Goal: Use online tool/utility: Utilize a website feature to perform a specific function

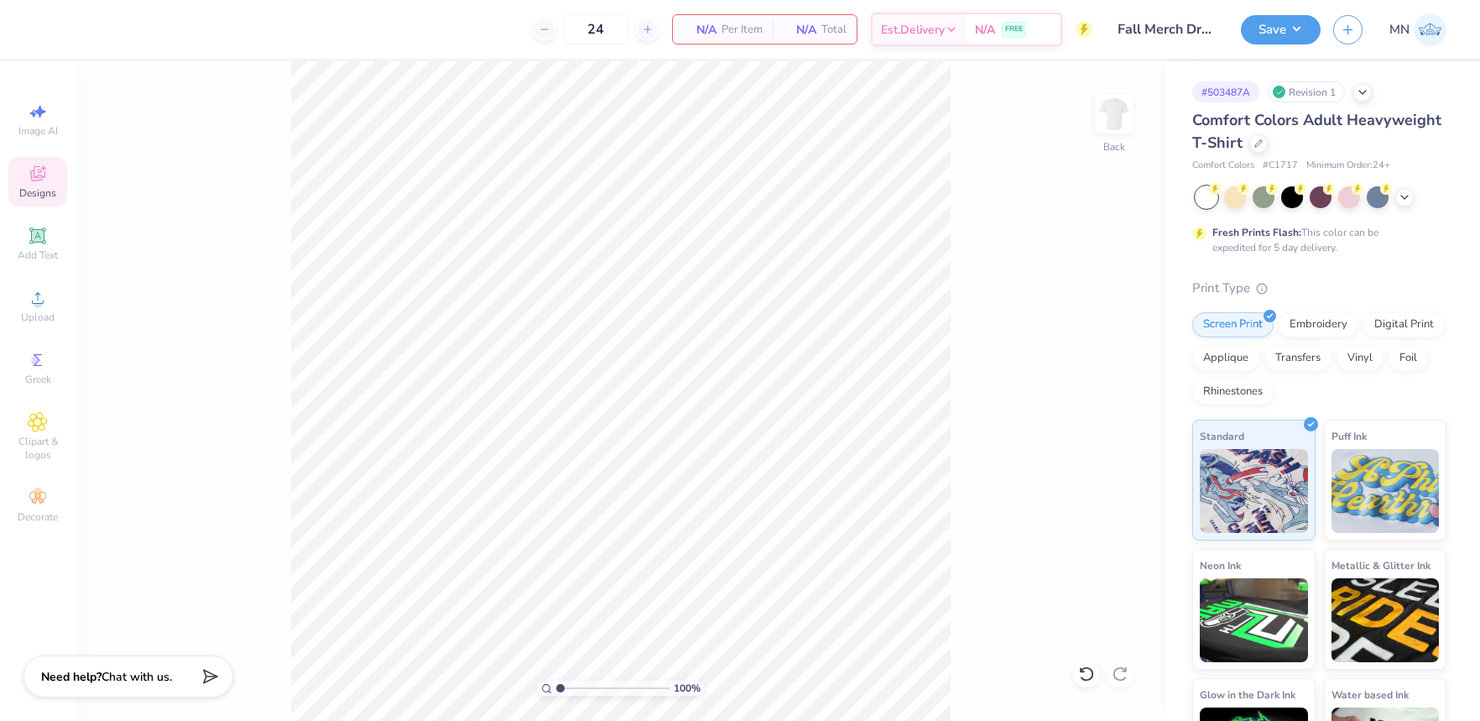
drag, startPoint x: 42, startPoint y: 225, endPoint x: 37, endPoint y: 190, distance: 35.6
click at [42, 226] on icon at bounding box center [38, 236] width 20 height 20
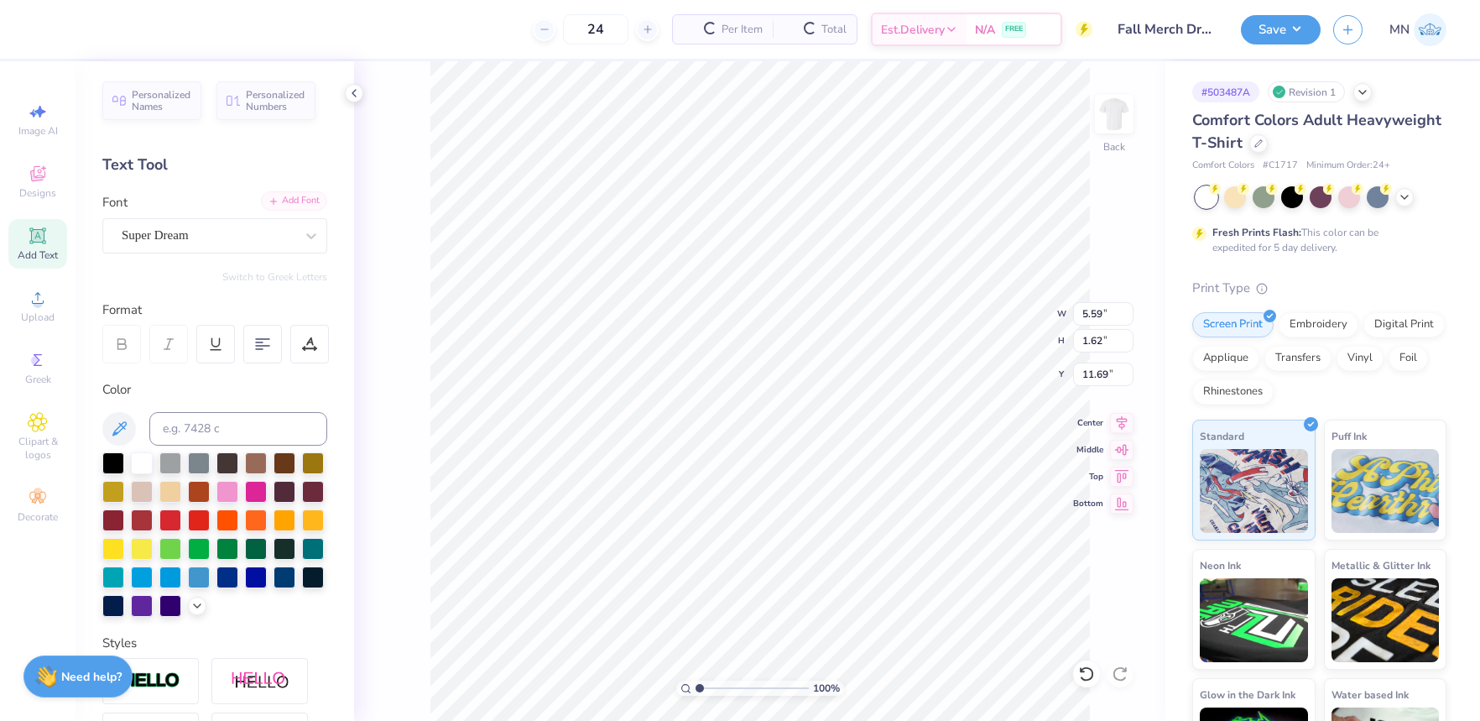
click at [306, 206] on div "Add Font" at bounding box center [294, 200] width 66 height 19
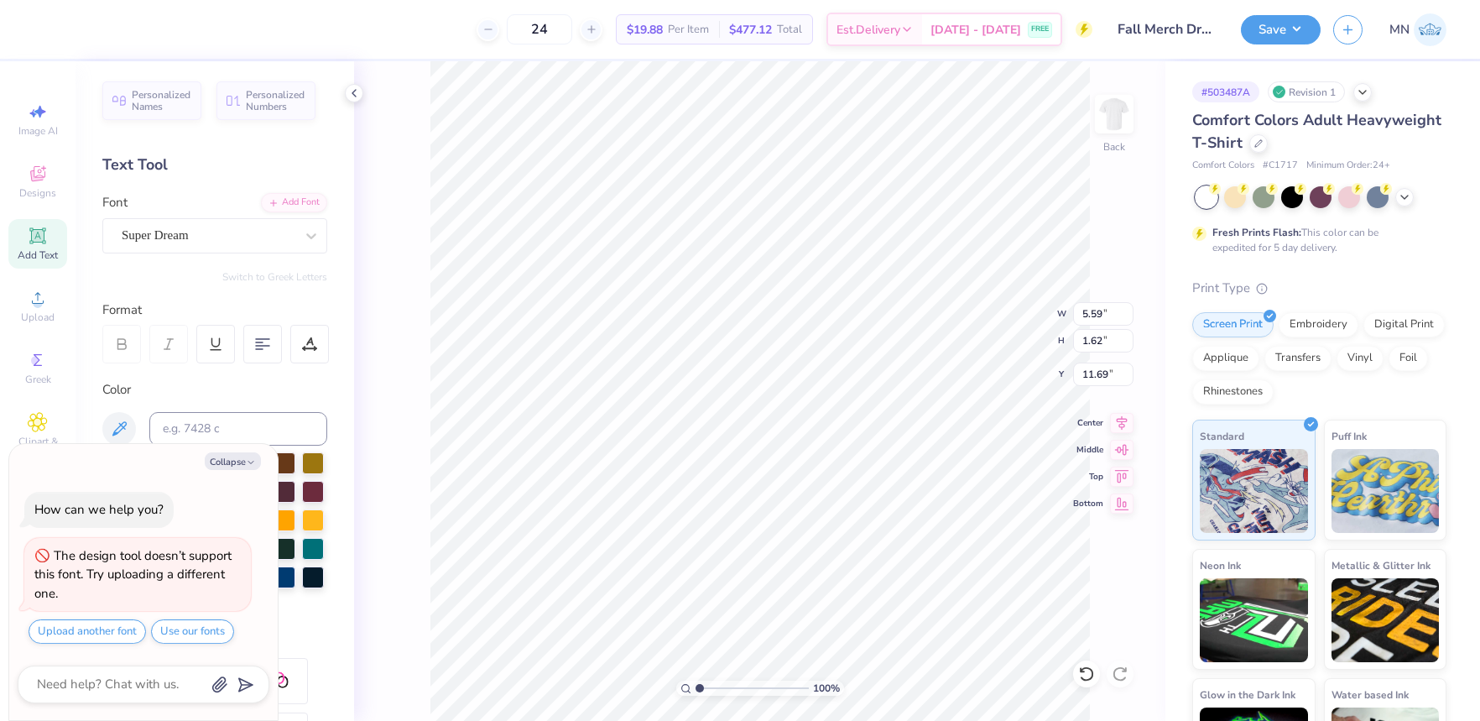
type textarea "x"
type input "4.24"
click at [290, 206] on div "Add Font" at bounding box center [294, 200] width 66 height 19
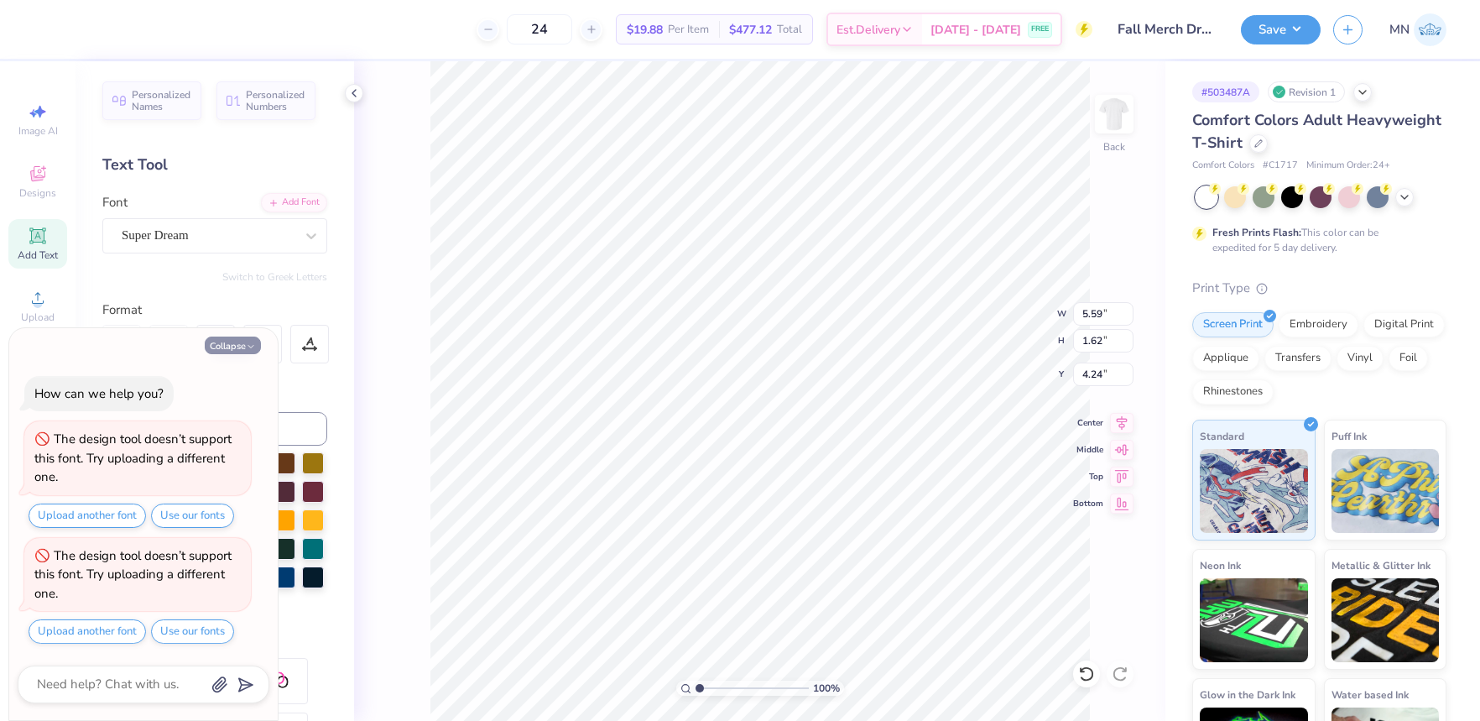
click at [243, 349] on button "Collapse" at bounding box center [233, 346] width 56 height 18
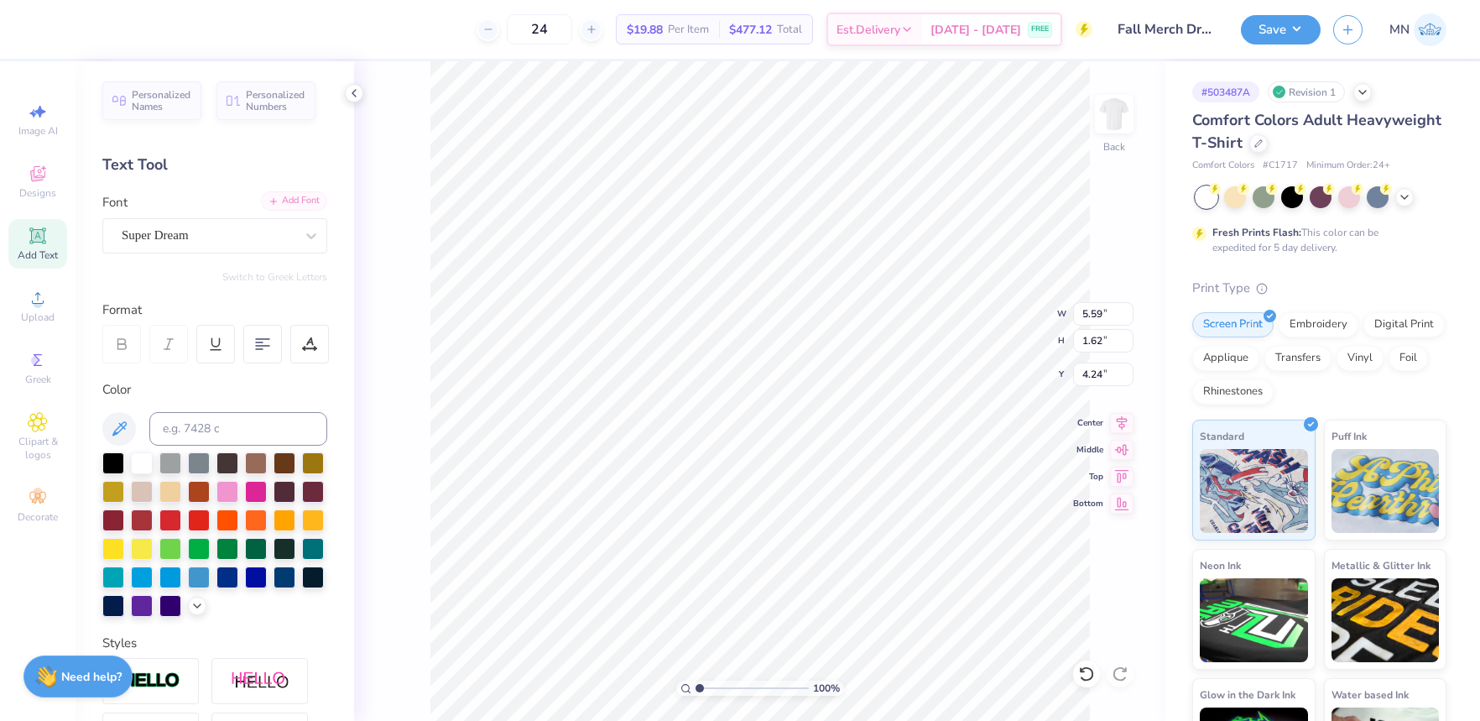
click at [286, 193] on div "Add Font" at bounding box center [294, 200] width 66 height 19
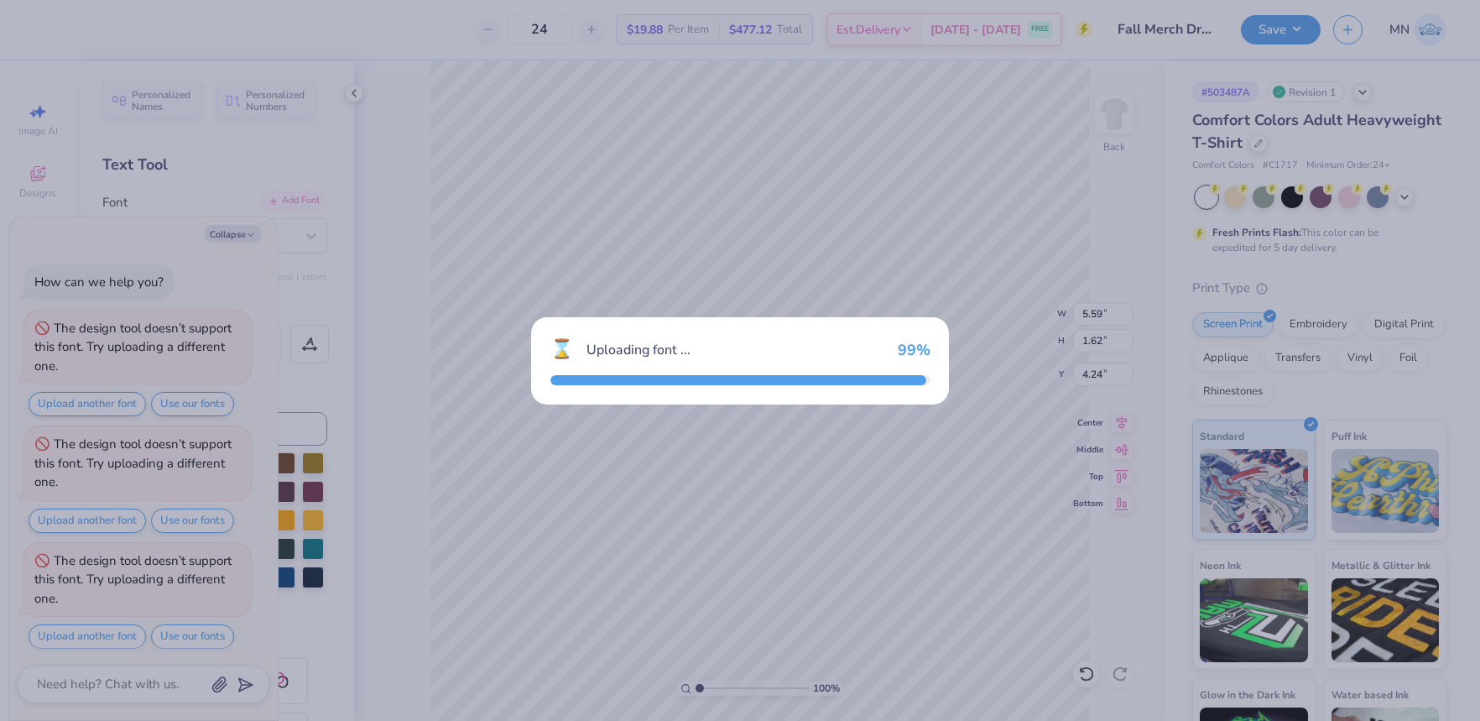
scroll to position [5, 0]
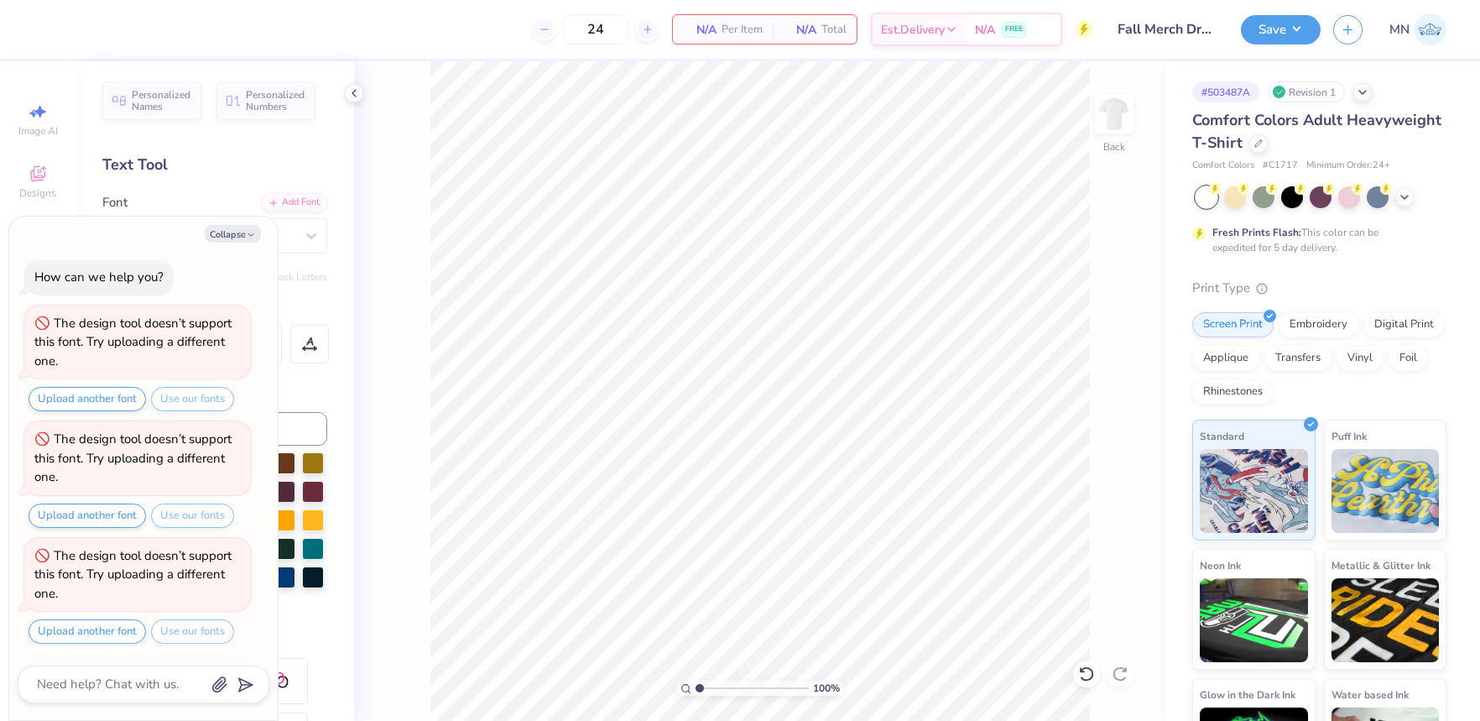
drag, startPoint x: 238, startPoint y: 233, endPoint x: 146, endPoint y: 264, distance: 96.3
click at [238, 233] on button "Collapse" at bounding box center [233, 234] width 56 height 18
type textarea "x"
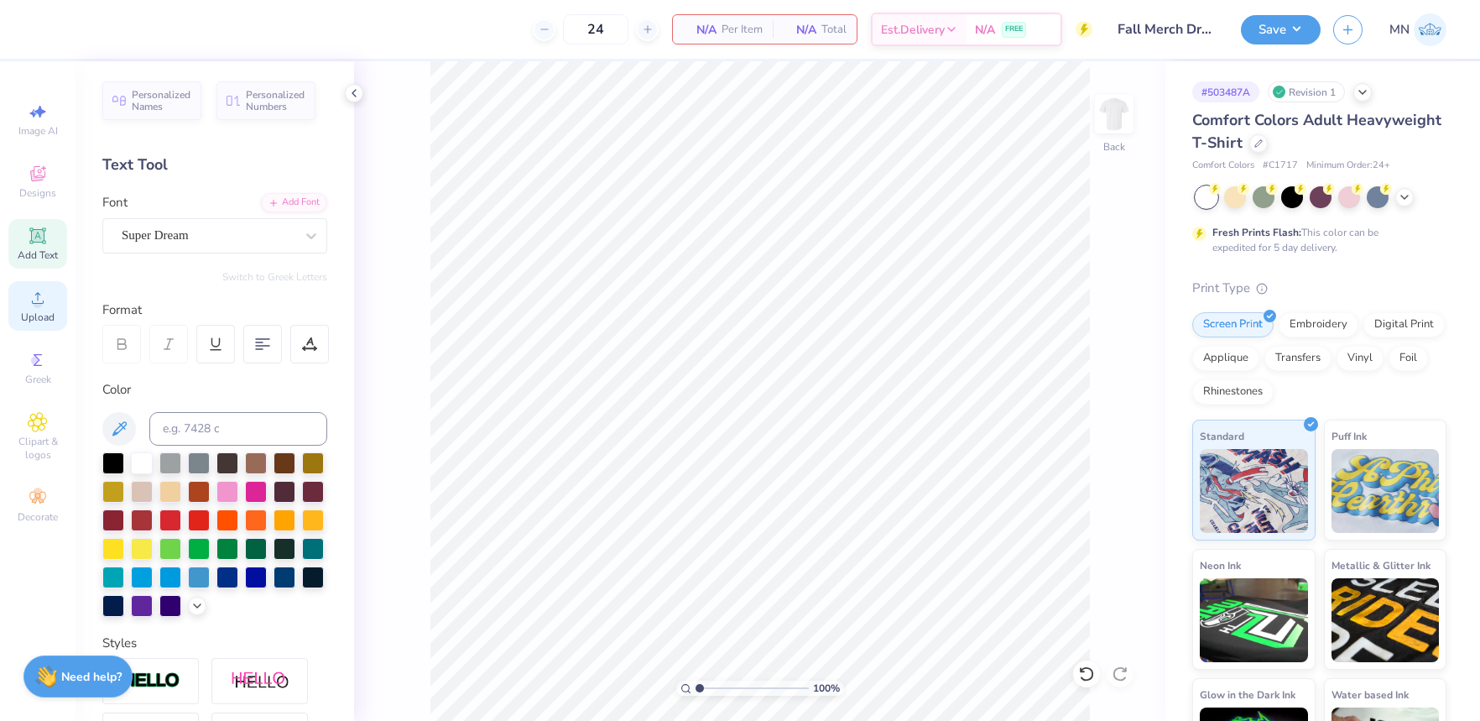
drag, startPoint x: 43, startPoint y: 317, endPoint x: 52, endPoint y: 317, distance: 9.2
click at [43, 317] on span "Upload" at bounding box center [38, 317] width 34 height 13
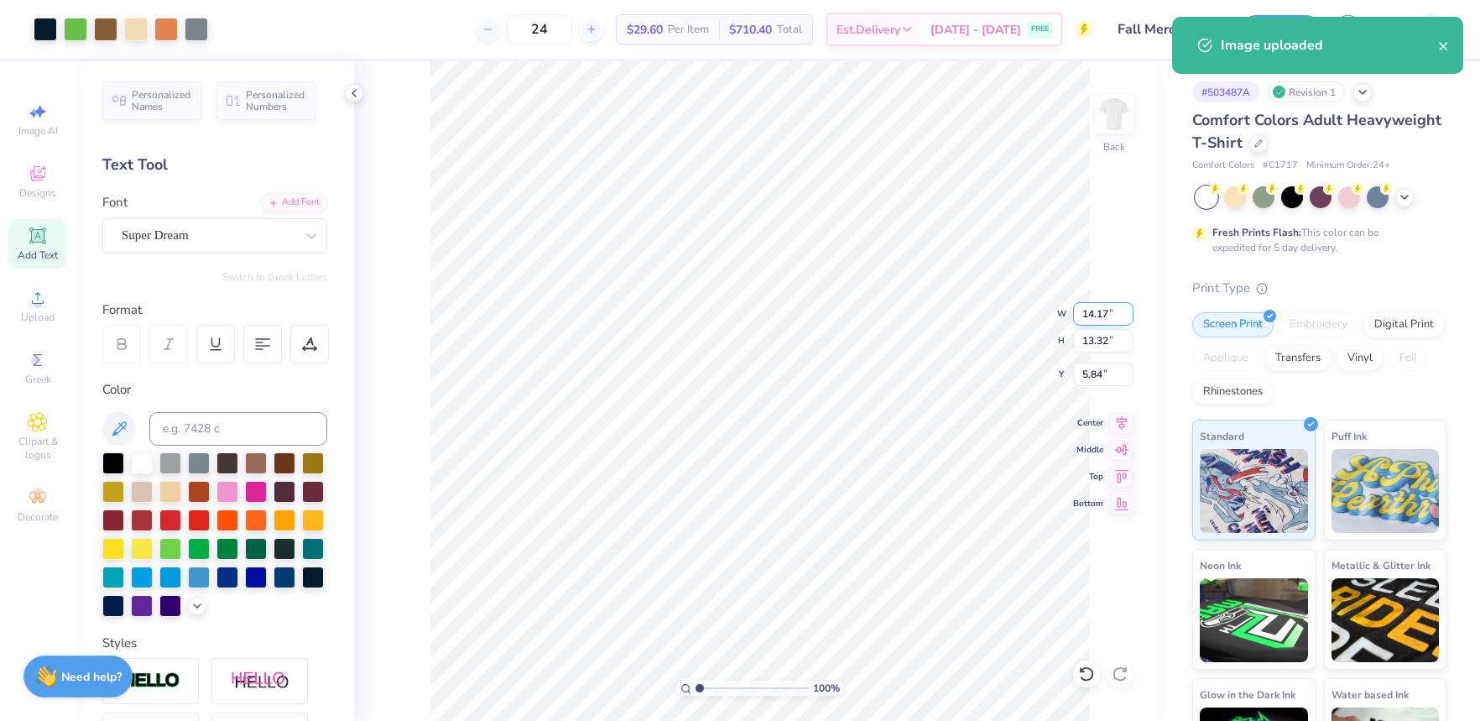
click at [1110, 307] on input "14.17" at bounding box center [1103, 313] width 60 height 23
type input "12.00"
type input "11.28"
type input "6.86"
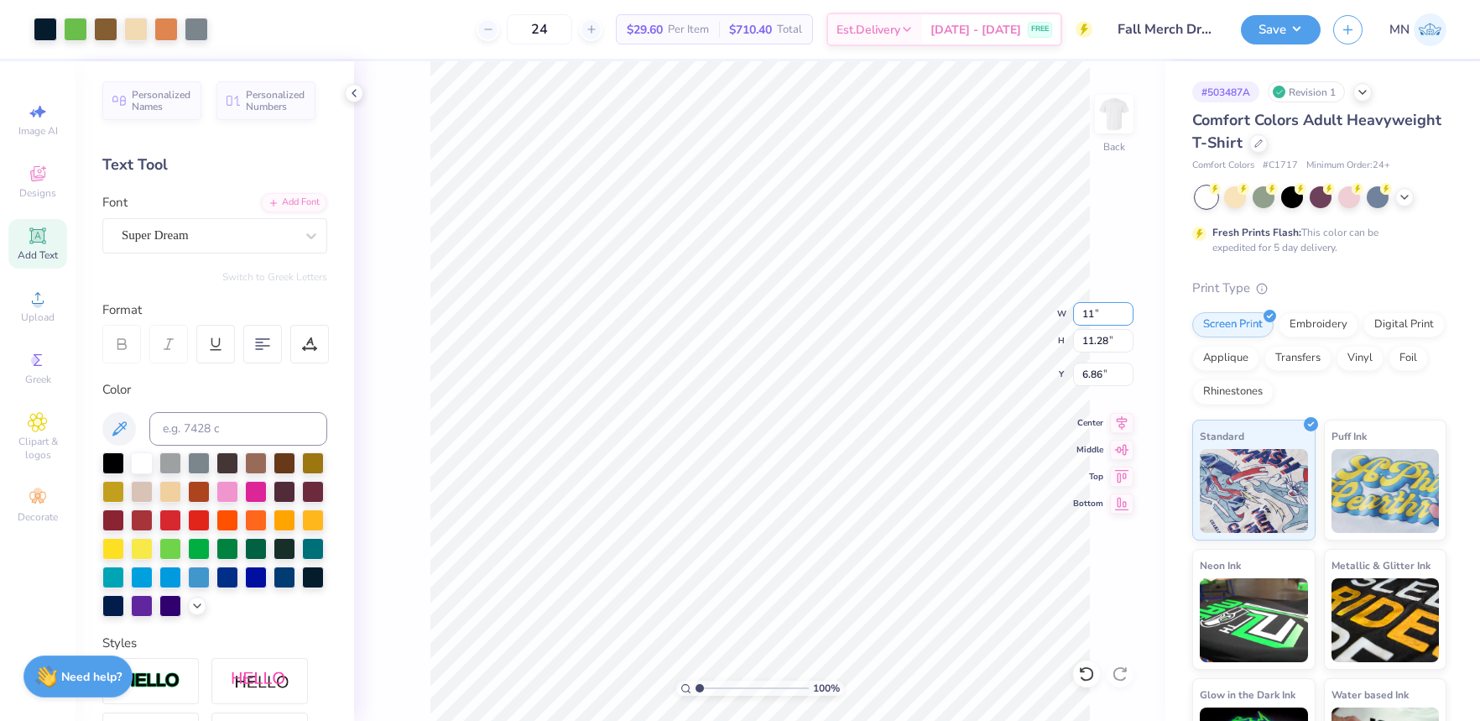
type input "11.00"
type input "10.34"
type input "7.33"
type input "10.00"
type input "9.40"
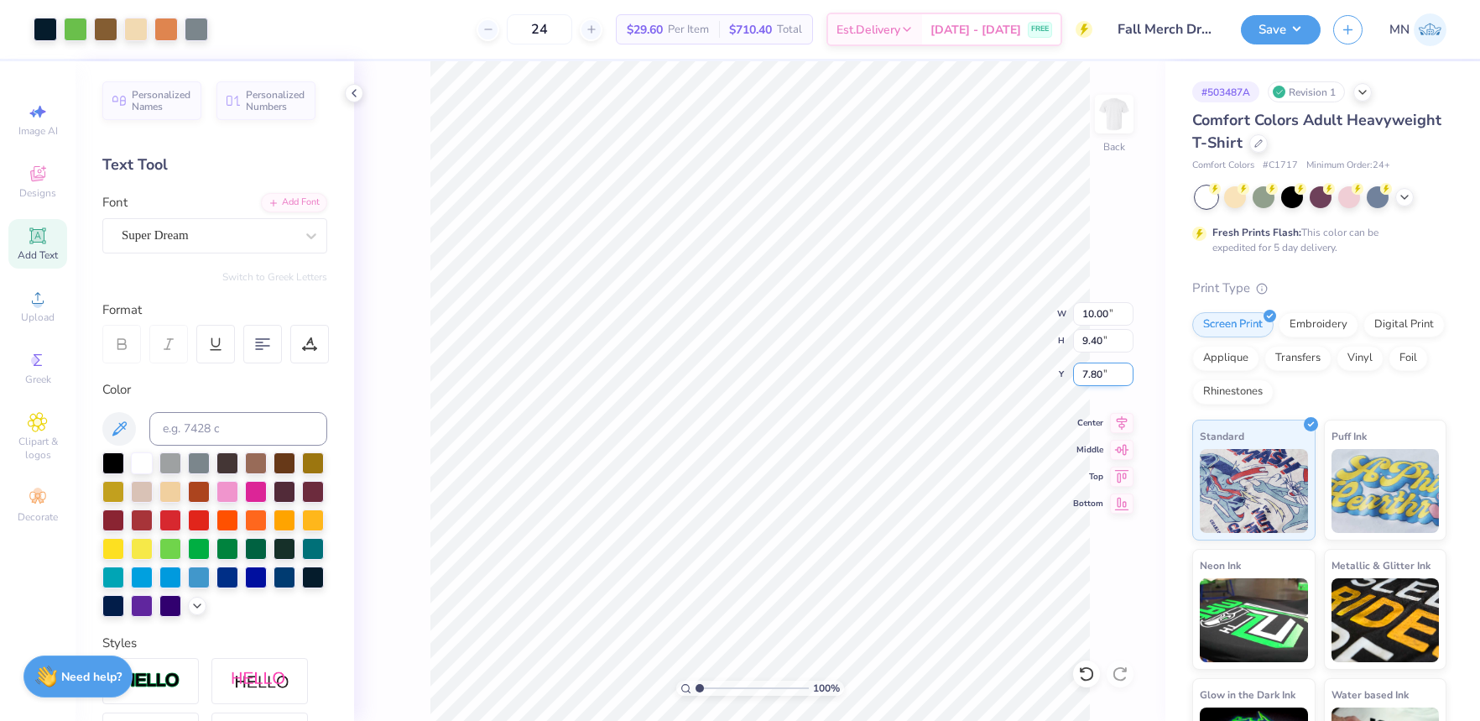
click at [1114, 372] on input "7.80" at bounding box center [1103, 374] width 60 height 23
type input "3.00"
click at [1298, 35] on button "Save" at bounding box center [1281, 27] width 80 height 29
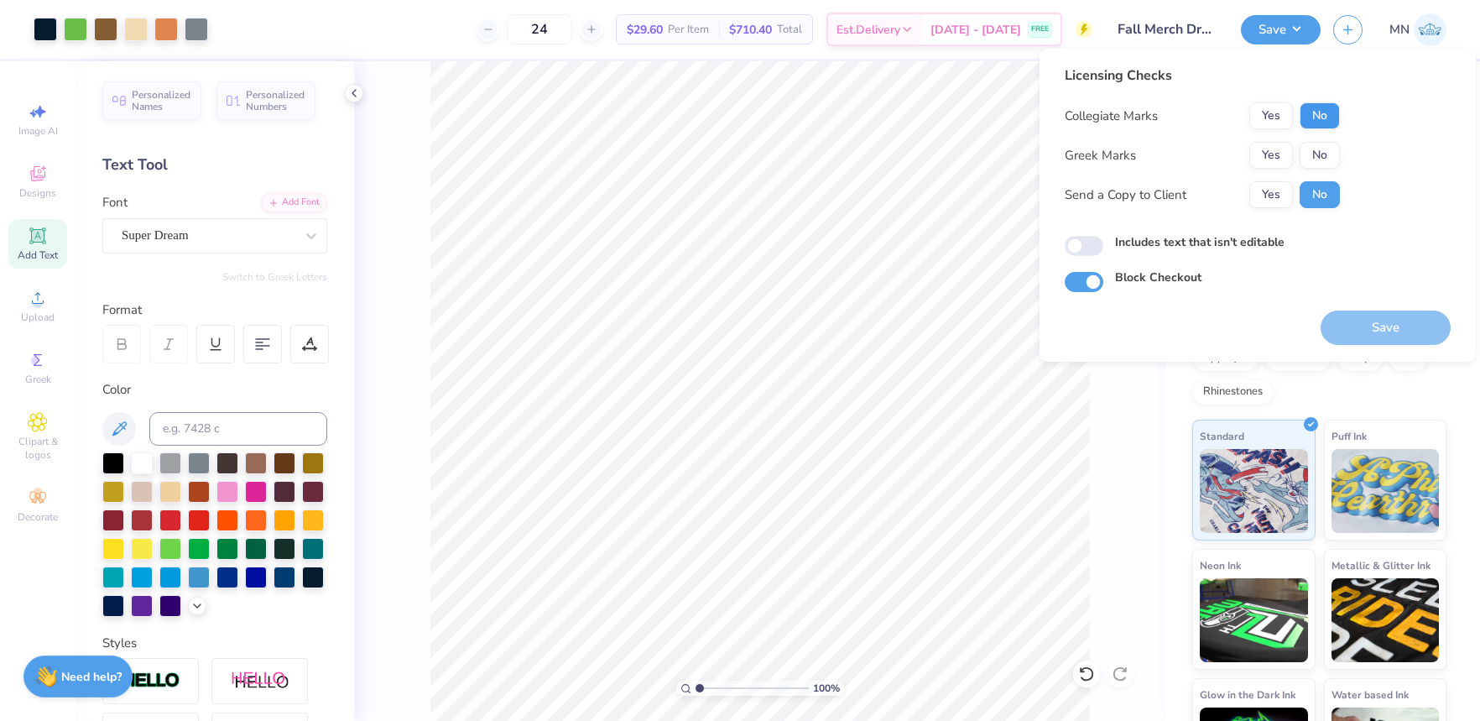
drag, startPoint x: 1340, startPoint y: 109, endPoint x: 1333, endPoint y: 115, distance: 9.6
click at [1340, 109] on div "Licensing Checks Collegiate Marks Yes No Greek Marks Yes No Send a Copy to Clie…" at bounding box center [1258, 178] width 386 height 227
drag, startPoint x: 1333, startPoint y: 115, endPoint x: 1332, endPoint y: 138, distance: 23.5
click at [1334, 117] on button "No" at bounding box center [1320, 115] width 40 height 27
drag, startPoint x: 1332, startPoint y: 138, endPoint x: 1359, endPoint y: 301, distance: 165.0
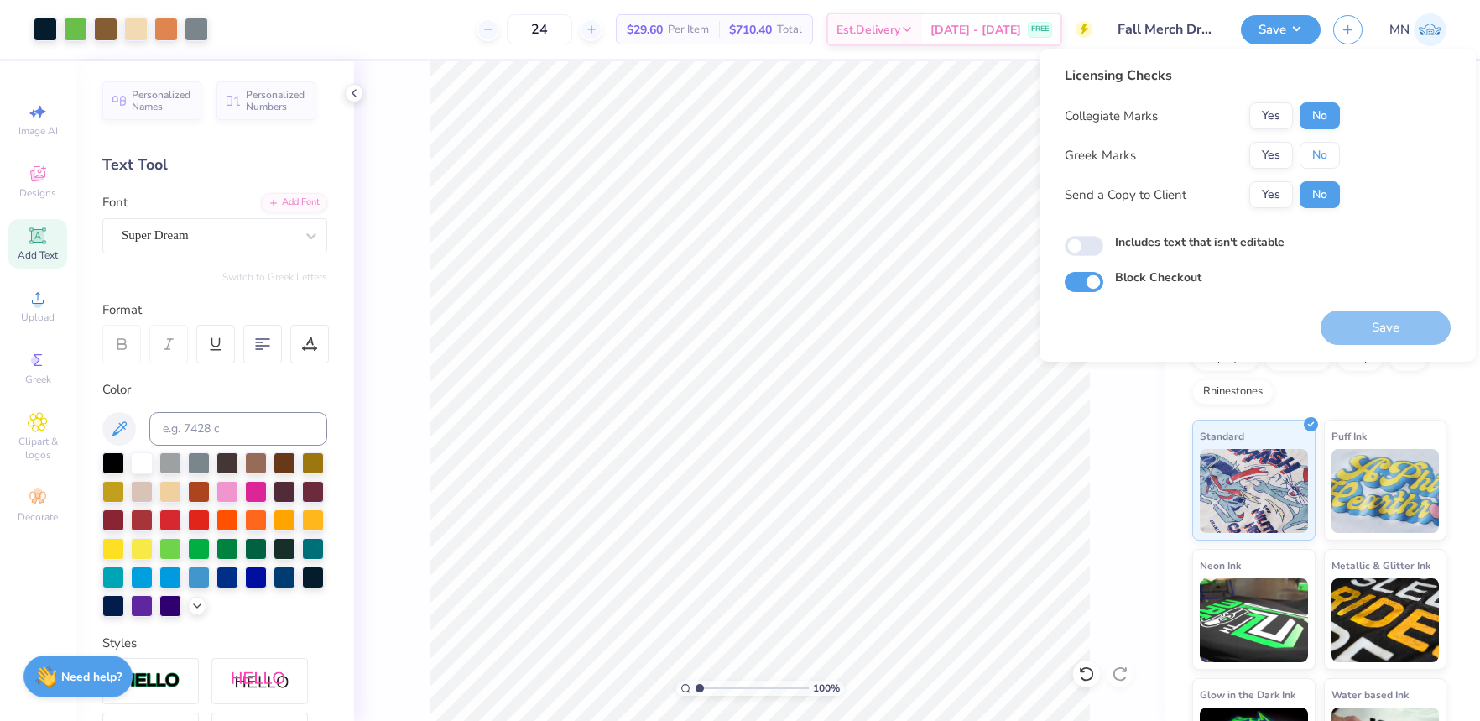
click at [1327, 154] on button "No" at bounding box center [1320, 155] width 40 height 27
drag, startPoint x: 1360, startPoint y: 322, endPoint x: 1264, endPoint y: 215, distance: 143.9
click at [1359, 322] on button "Save" at bounding box center [1386, 328] width 130 height 34
